Goal: Navigation & Orientation: Find specific page/section

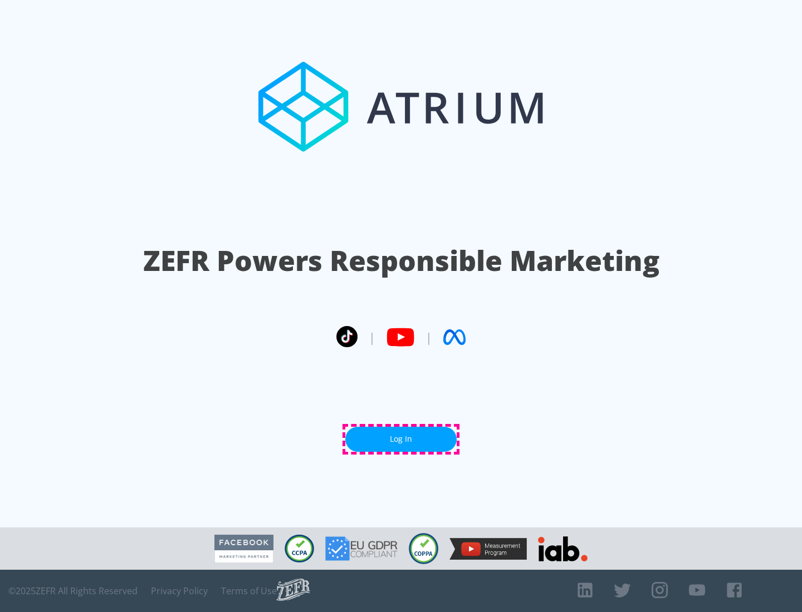
click at [401, 439] on link "Log In" at bounding box center [400, 439] width 111 height 25
